Goal: Task Accomplishment & Management: Manage account settings

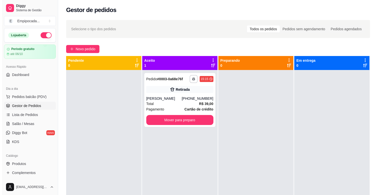
scroll to position [11, 0]
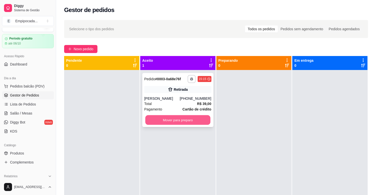
click at [174, 121] on button "Mover para preparo" at bounding box center [177, 121] width 65 height 10
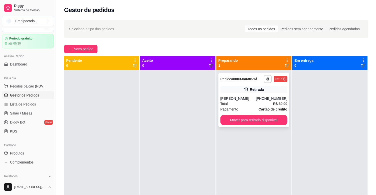
click at [233, 104] on div "Total R$ 39,00" at bounding box center [254, 104] width 67 height 6
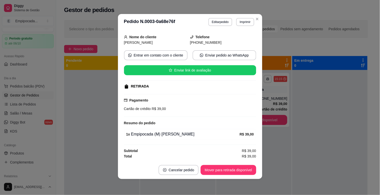
scroll to position [0, 0]
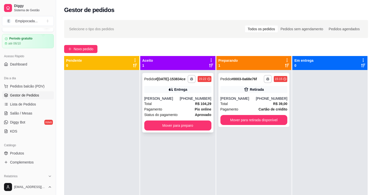
click at [177, 107] on div "Pagamento Pix online" at bounding box center [177, 110] width 67 height 6
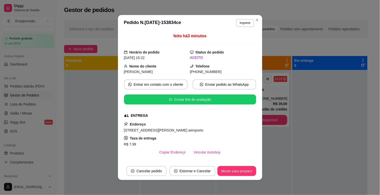
drag, startPoint x: 124, startPoint y: 131, endPoint x: 209, endPoint y: 133, distance: 85.7
click at [209, 133] on div "[STREET_ADDRESS][PERSON_NAME] aeroporto" at bounding box center [190, 131] width 132 height 6
drag, startPoint x: 205, startPoint y: 131, endPoint x: 122, endPoint y: 132, distance: 83.2
click at [124, 132] on span "[STREET_ADDRESS][PERSON_NAME] aeroporto" at bounding box center [163, 131] width 79 height 4
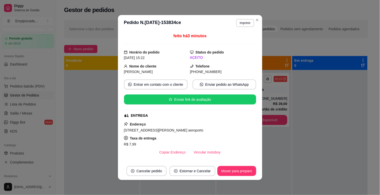
click at [219, 136] on div "Endereço [STREET_ADDRESS][PERSON_NAME] aeroporto Taxa de entrega R$ 7,99 Copiar…" at bounding box center [190, 140] width 132 height 36
drag, startPoint x: 206, startPoint y: 132, endPoint x: 121, endPoint y: 132, distance: 85.2
click at [121, 132] on div "feito há 3 minutos Horário do pedido [DATE] 15:22 Status do pedido ACEITO Nome …" at bounding box center [190, 96] width 144 height 131
copy span "[STREET_ADDRESS][PERSON_NAME] aeroporto"
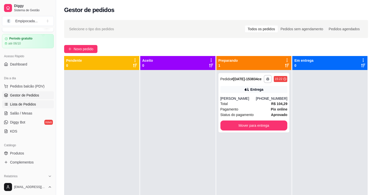
click at [40, 105] on link "Lista de Pedidos" at bounding box center [28, 105] width 52 height 8
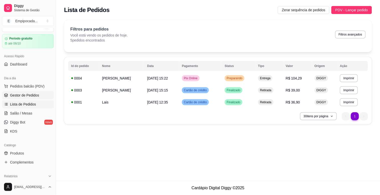
click at [14, 93] on span "Gestor de Pedidos" at bounding box center [24, 95] width 29 height 5
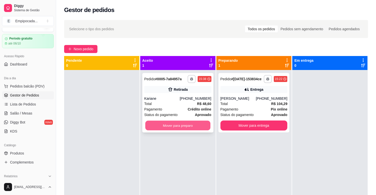
click at [170, 129] on button "Mover para preparo" at bounding box center [177, 126] width 65 height 10
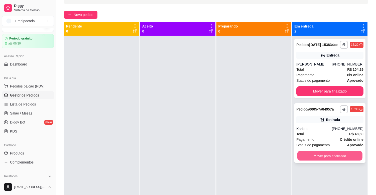
click at [325, 160] on button "Mover para finalizado" at bounding box center [330, 156] width 65 height 10
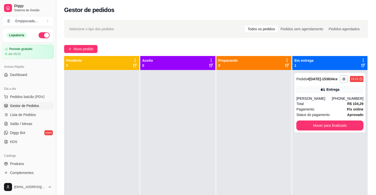
drag, startPoint x: 54, startPoint y: 88, endPoint x: 54, endPoint y: 118, distance: 29.8
click at [54, 118] on button "Toggle Sidebar" at bounding box center [56, 97] width 4 height 195
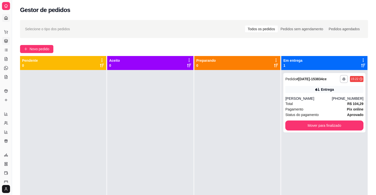
click at [6, 14] on link "Dashboard" at bounding box center [6, 18] width 8 height 8
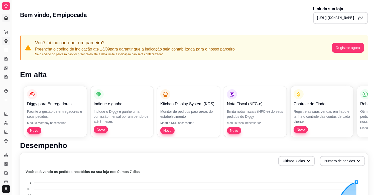
click at [6, 44] on link "Gestor de Pedidos" at bounding box center [6, 41] width 8 height 8
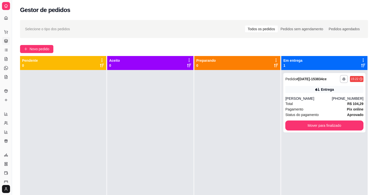
drag, startPoint x: 11, startPoint y: 72, endPoint x: 41, endPoint y: 73, distance: 30.6
click at [41, 73] on div "Diggy Sistema de Gestão E Empipocada ... Loja aberta Período gratuito até 06/10…" at bounding box center [188, 136] width 376 height 272
drag, startPoint x: 11, startPoint y: 79, endPoint x: 28, endPoint y: 79, distance: 16.8
click at [28, 79] on div "Diggy Sistema de Gestão E Empipocada ... Loja aberta Período gratuito até 06/10…" at bounding box center [188, 136] width 376 height 272
click at [10, 84] on button "Toggle Sidebar" at bounding box center [12, 97] width 4 height 195
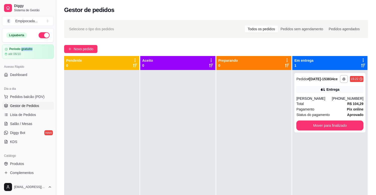
click at [9, 84] on div "Loja aberta Período gratuito até 06/10 Acesso Rápido Dashboard Dia a dia Pedido…" at bounding box center [28, 103] width 56 height 151
click at [38, 74] on link "Dashboard" at bounding box center [28, 75] width 52 height 8
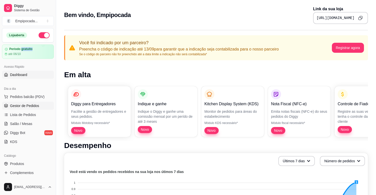
click at [22, 104] on span "Gestor de Pedidos" at bounding box center [24, 106] width 29 height 5
